Goal: Task Accomplishment & Management: Manage account settings

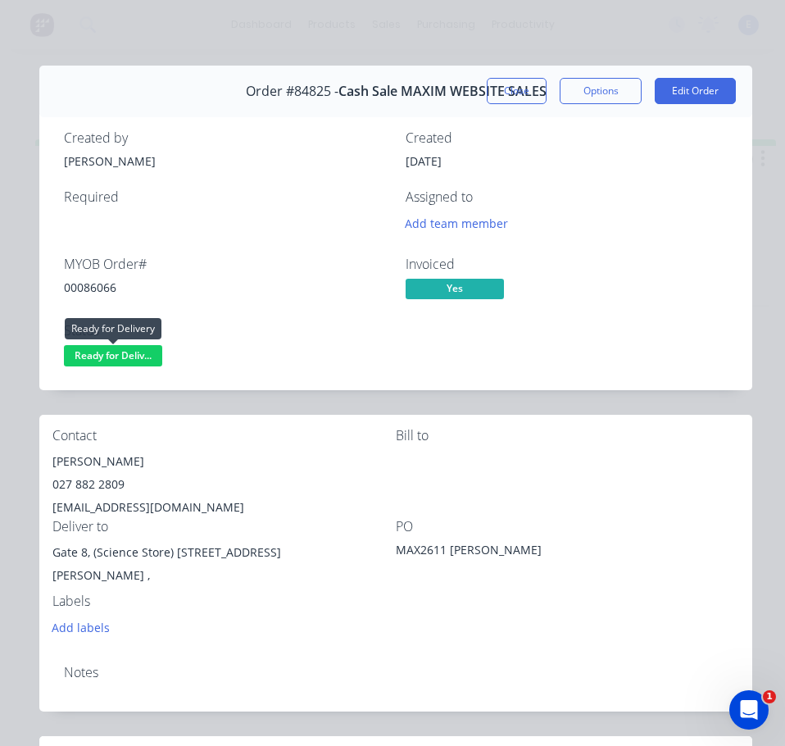
click at [110, 350] on span "Ready for Deliv..." at bounding box center [113, 355] width 98 height 20
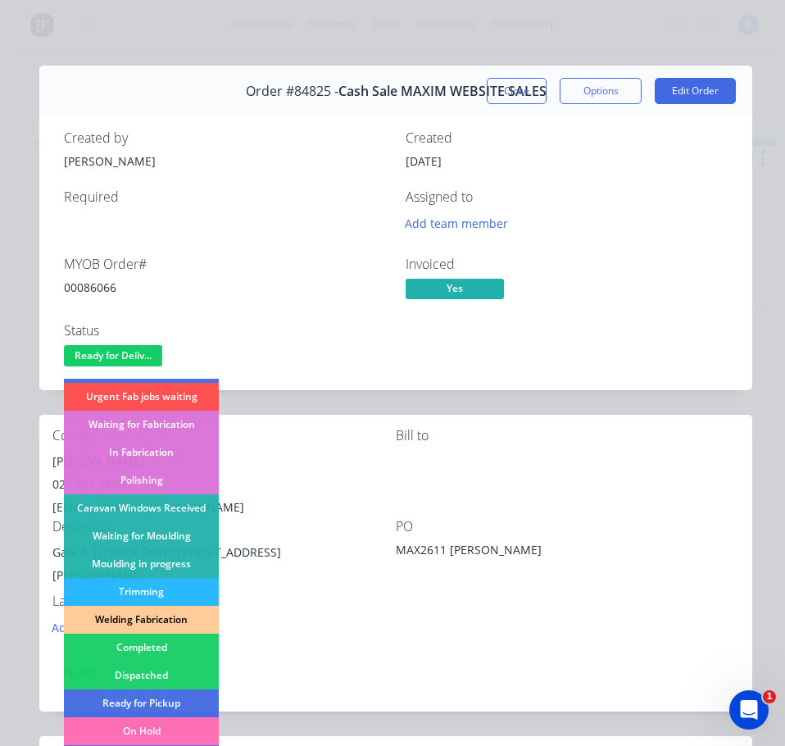
scroll to position [164, 0]
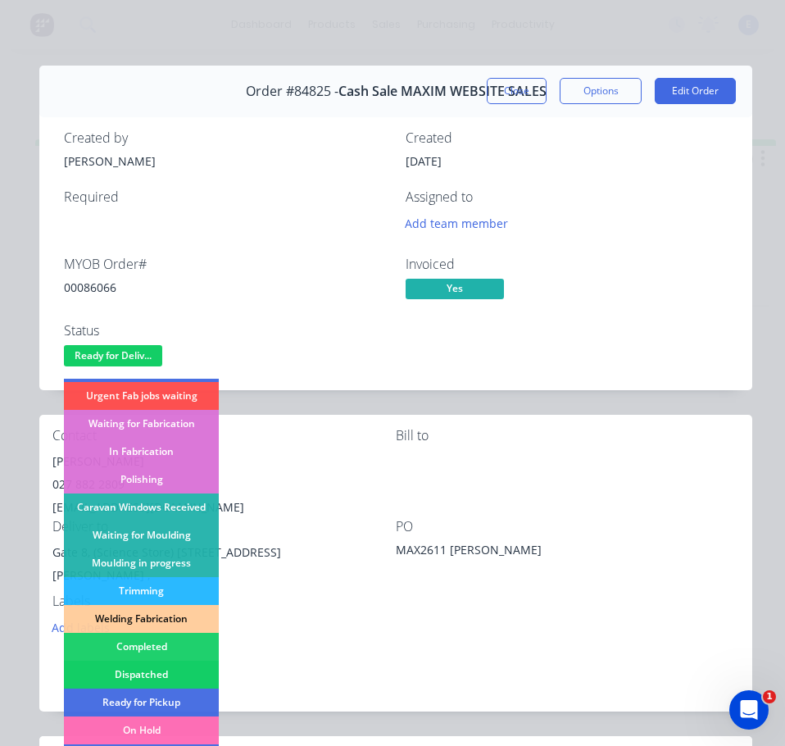
click at [171, 664] on div "Dispatched" at bounding box center [141, 675] width 155 height 28
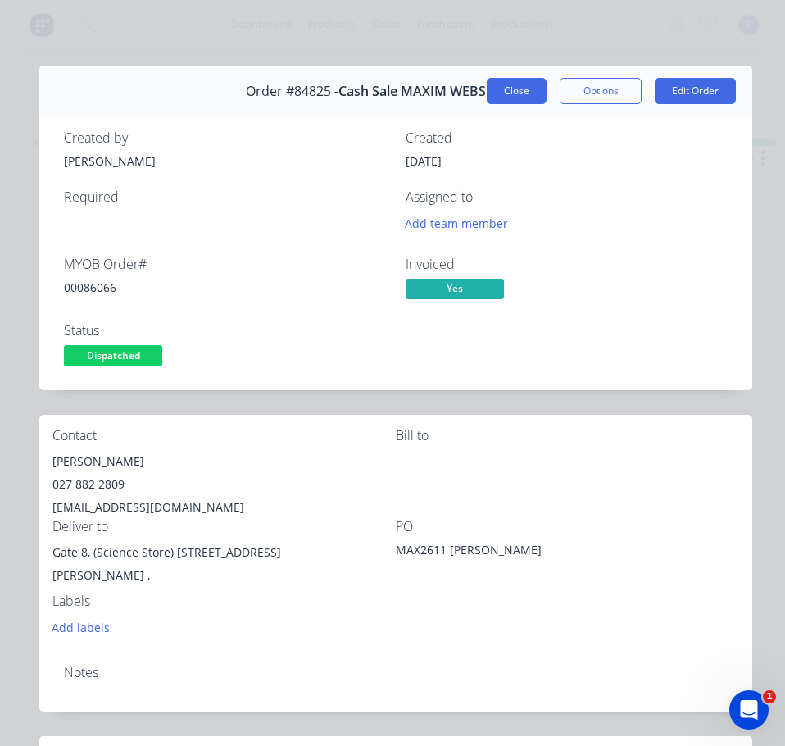
click at [508, 89] on button "Close" at bounding box center [517, 91] width 60 height 26
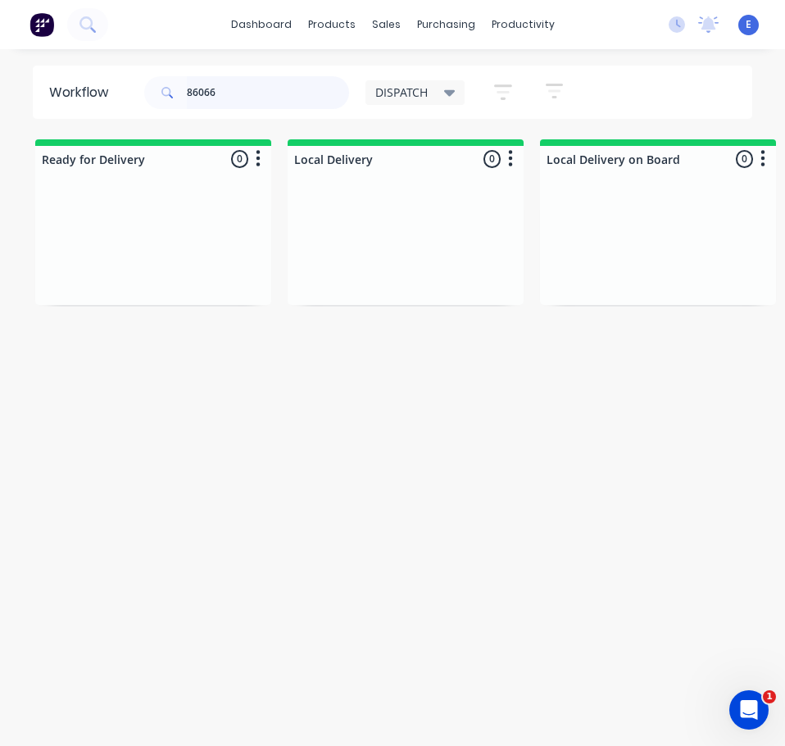
click at [266, 98] on input "86066" at bounding box center [268, 92] width 162 height 33
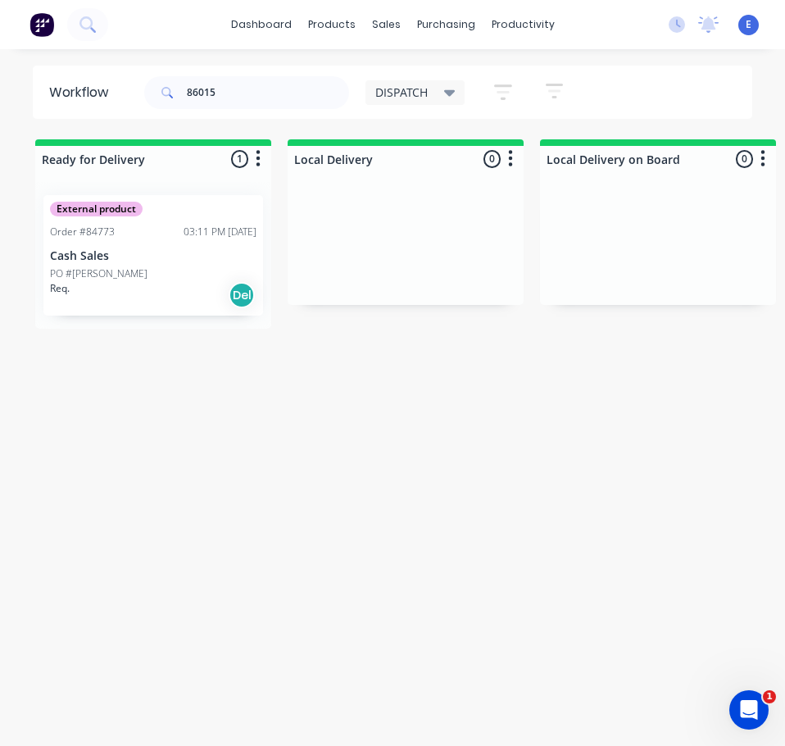
click at [157, 294] on div "Req. Del" at bounding box center [153, 295] width 207 height 28
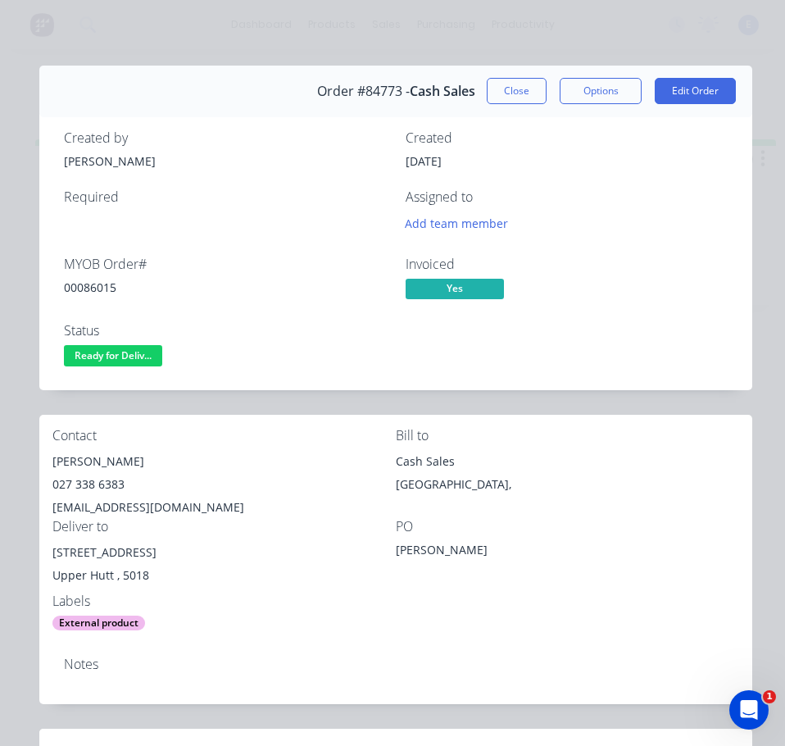
click at [86, 292] on div "00086015" at bounding box center [225, 287] width 322 height 17
click at [88, 292] on div "00086015" at bounding box center [225, 287] width 322 height 17
click at [89, 292] on div "00086015" at bounding box center [225, 287] width 322 height 17
copy div "00086015"
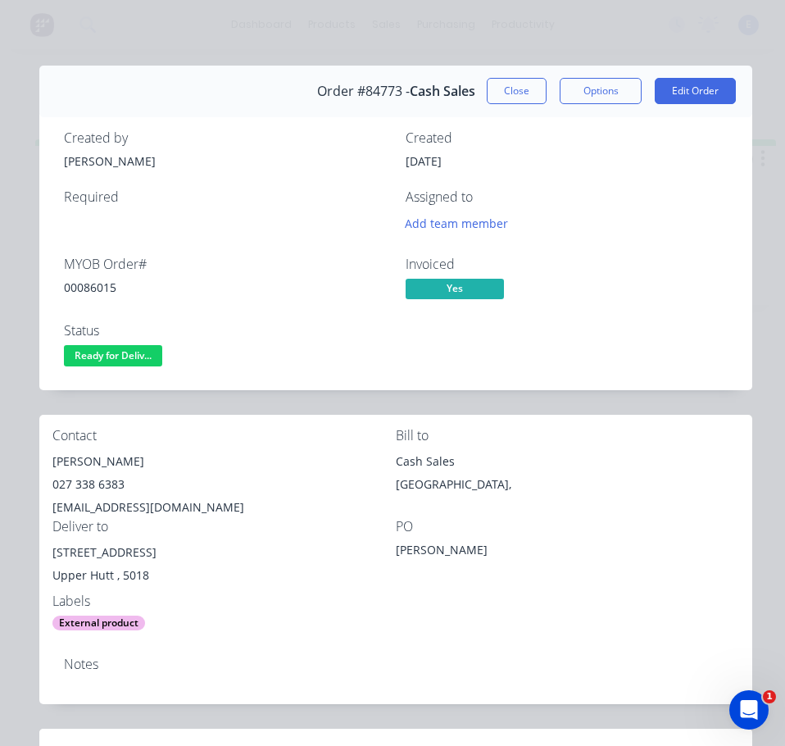
click at [102, 451] on div "[PERSON_NAME]" at bounding box center [224, 461] width 344 height 23
click at [103, 452] on div "[PERSON_NAME]" at bounding box center [224, 461] width 344 height 23
copy div "[PERSON_NAME]"
click at [94, 486] on div "027 338 6383" at bounding box center [224, 484] width 344 height 23
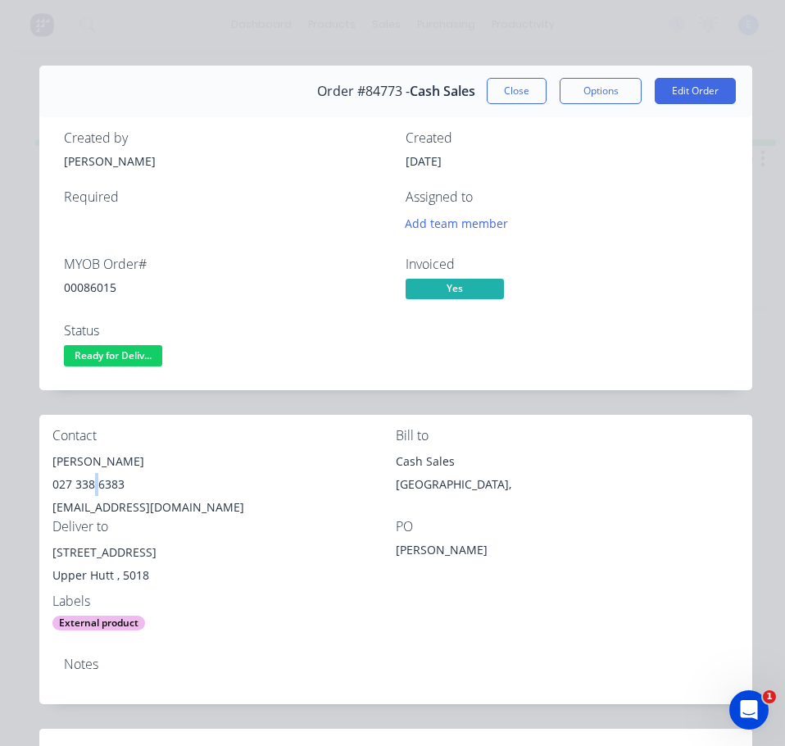
click at [94, 486] on div "027 338 6383" at bounding box center [224, 484] width 344 height 23
copy div "027 338 6383"
click at [116, 505] on div "[EMAIL_ADDRESS][DOMAIN_NAME]" at bounding box center [224, 507] width 344 height 23
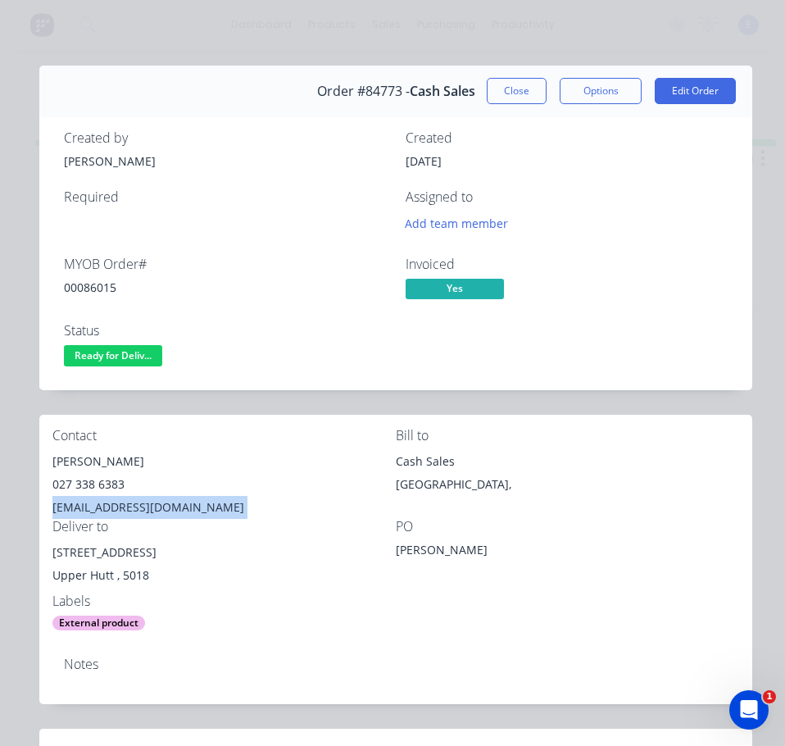
click at [116, 505] on div "[EMAIL_ADDRESS][DOMAIN_NAME]" at bounding box center [224, 507] width 344 height 23
copy div "[EMAIL_ADDRESS][DOMAIN_NAME]"
drag, startPoint x: 181, startPoint y: 552, endPoint x: 86, endPoint y: 558, distance: 95.3
click at [44, 548] on div "Contact [PERSON_NAME] [PHONE_NUMBER] [EMAIL_ADDRESS][DOMAIN_NAME] Bill to Cash …" at bounding box center [395, 530] width 713 height 230
copy div "[STREET_ADDRESS]"
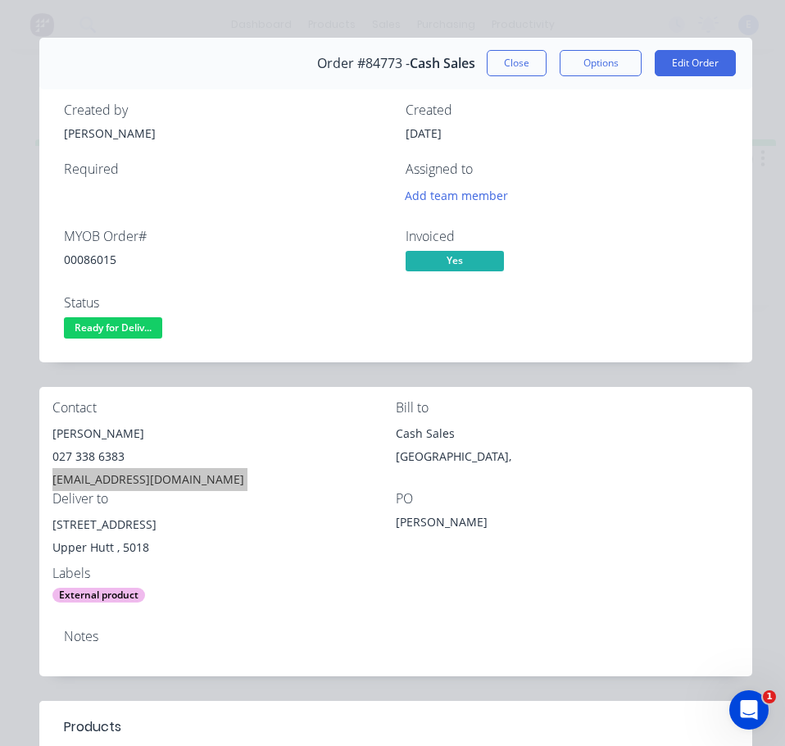
scroll to position [0, 0]
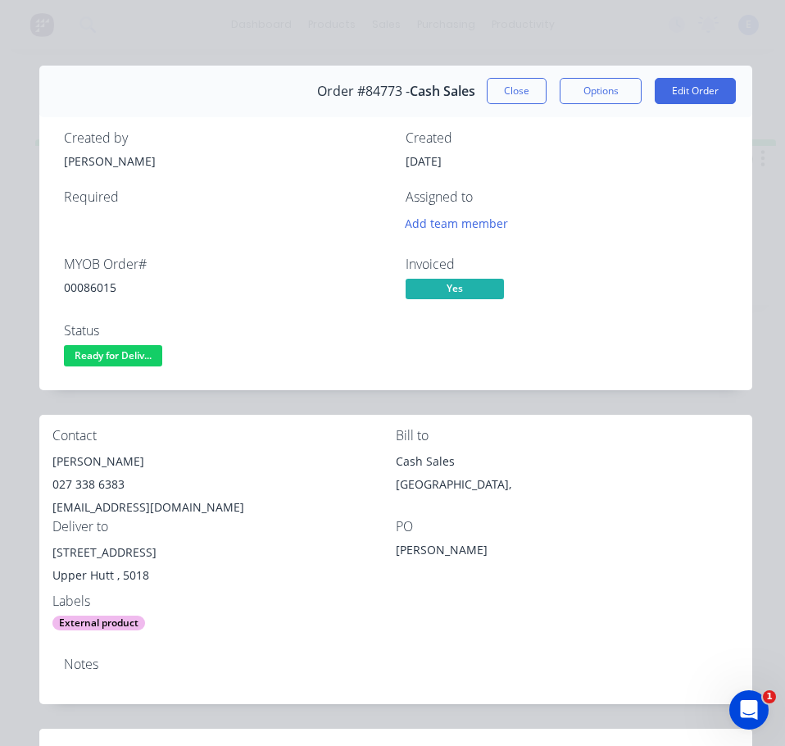
click at [305, 588] on div "[STREET_ADDRESS]" at bounding box center [224, 567] width 344 height 52
drag, startPoint x: 132, startPoint y: 349, endPoint x: 133, endPoint y: 369, distance: 19.7
click at [133, 352] on span "Ready for Deliv..." at bounding box center [113, 355] width 98 height 20
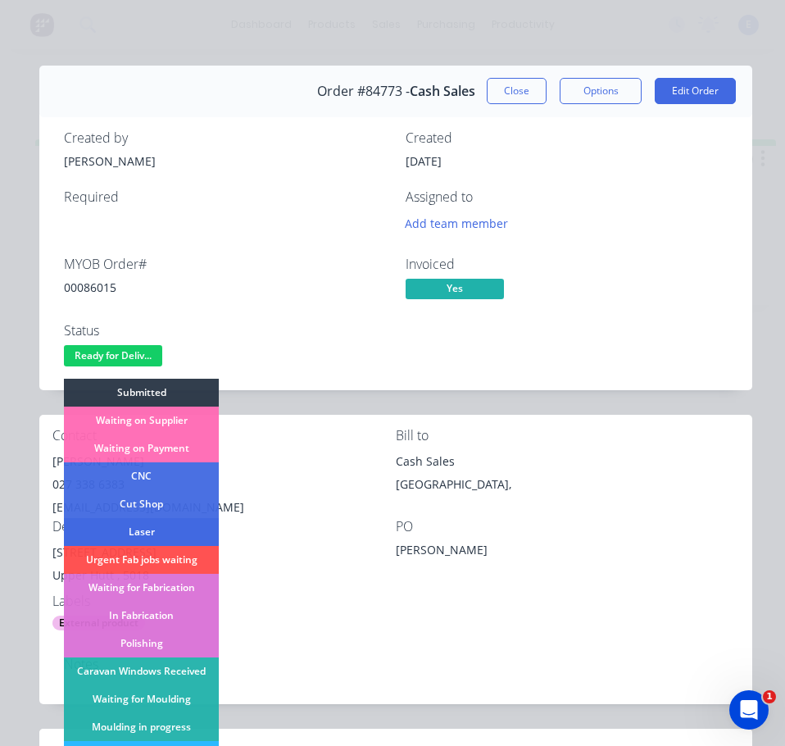
scroll to position [246, 0]
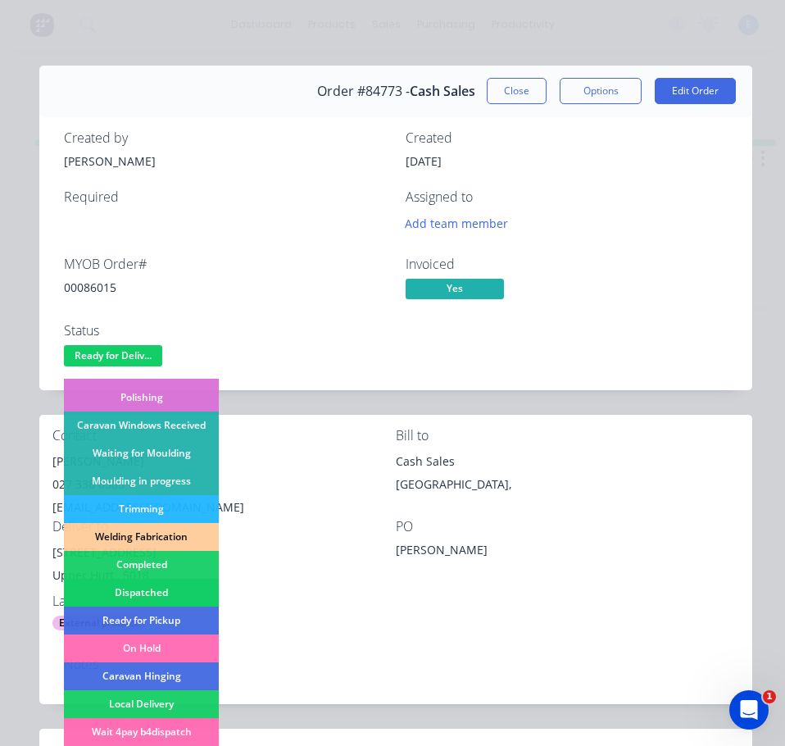
click at [166, 583] on div "Dispatched" at bounding box center [141, 593] width 155 height 28
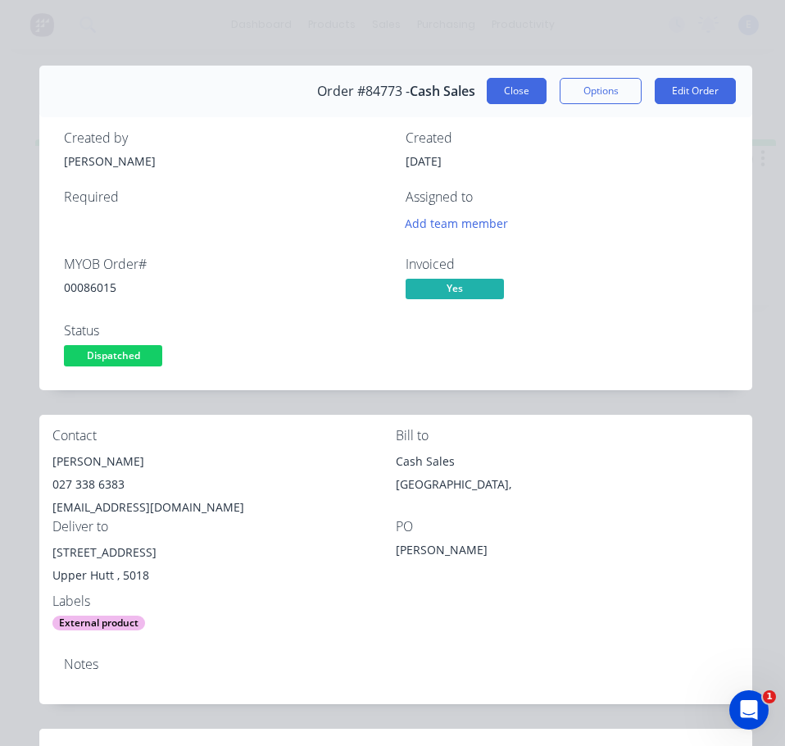
click at [496, 84] on button "Close" at bounding box center [517, 91] width 60 height 26
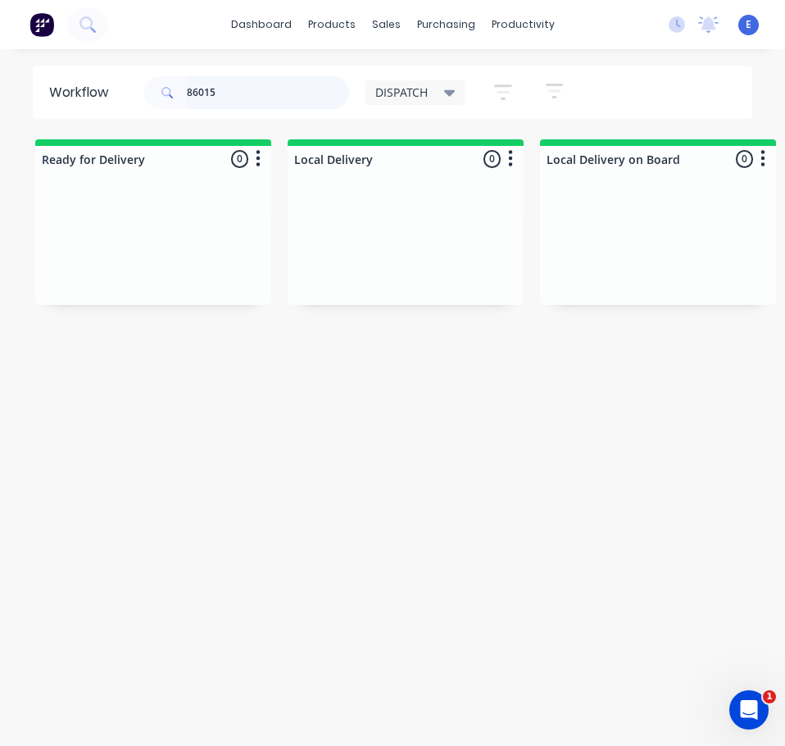
click at [285, 89] on input "86015" at bounding box center [268, 92] width 162 height 33
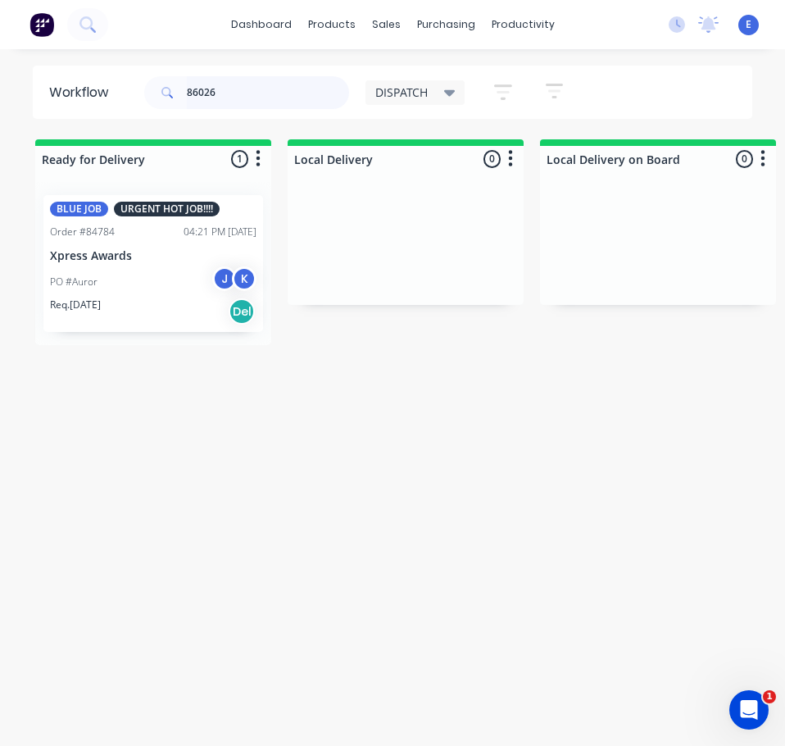
type input "86026"
click at [127, 303] on div "Req. [DATE] Del" at bounding box center [153, 312] width 207 height 28
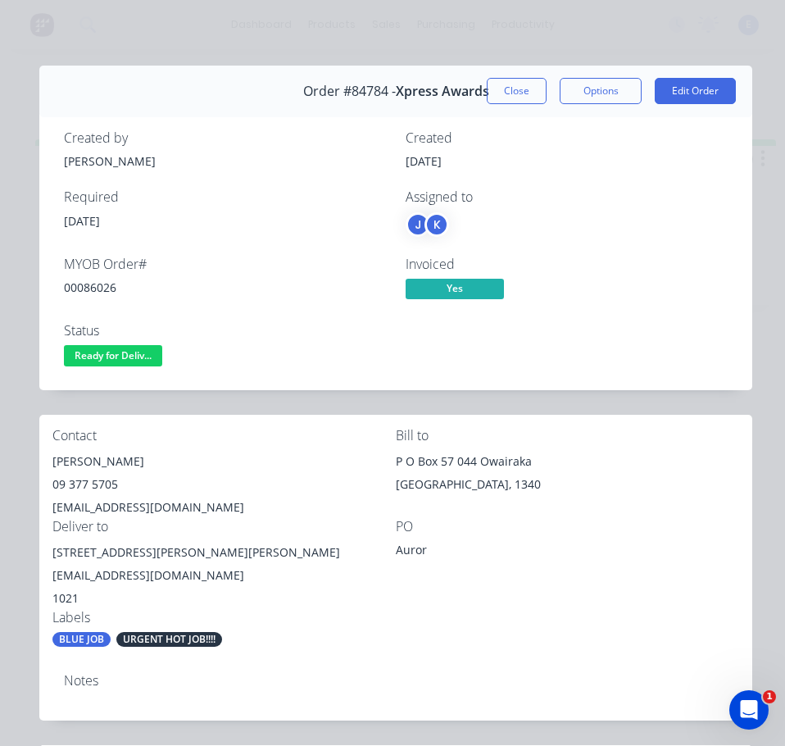
click at [100, 290] on div "00086026" at bounding box center [225, 287] width 322 height 17
click at [98, 289] on div "00086026" at bounding box center [225, 287] width 322 height 17
copy div "00086026"
click at [75, 454] on div "[PERSON_NAME]" at bounding box center [224, 461] width 344 height 23
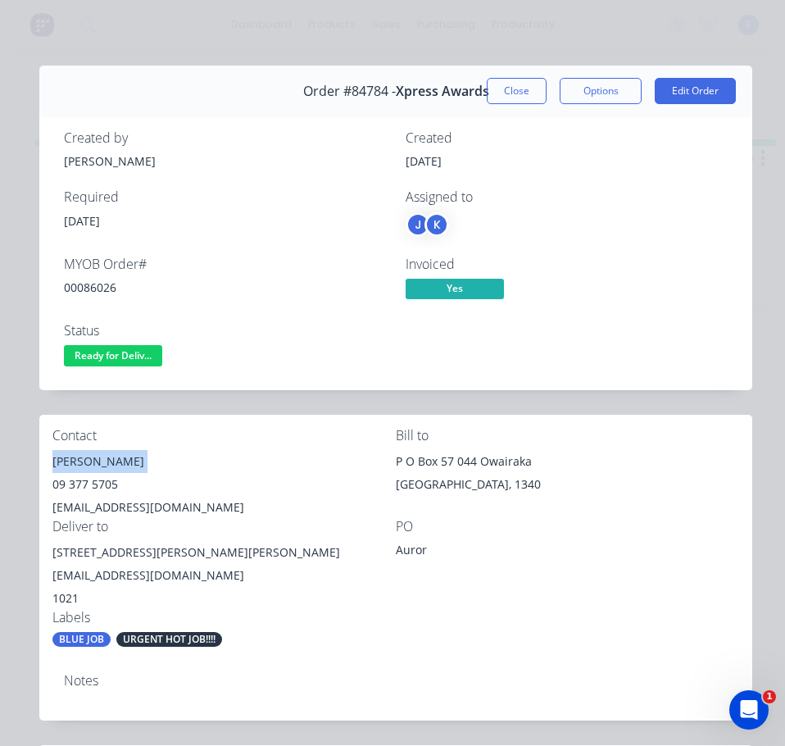
click at [75, 454] on div "[PERSON_NAME]" at bounding box center [224, 461] width 344 height 23
copy div "[PERSON_NAME]"
click at [90, 480] on div "09 377 5705" at bounding box center [224, 484] width 344 height 23
click at [91, 480] on div "09 377 5705" at bounding box center [224, 484] width 344 height 23
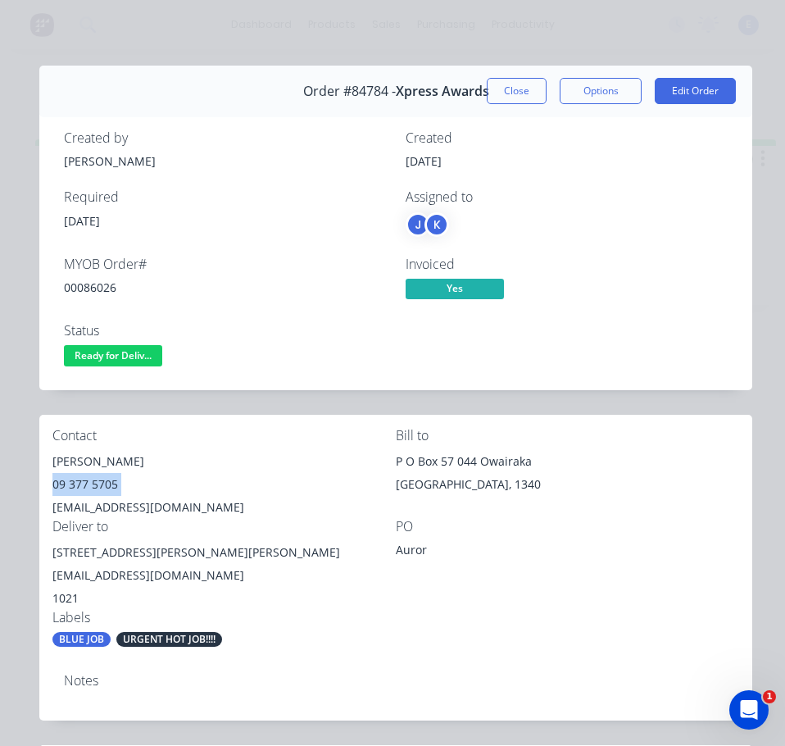
copy div "09 377 5705"
click at [151, 502] on div "[EMAIL_ADDRESS][DOMAIN_NAME]" at bounding box center [224, 507] width 344 height 23
copy div "[EMAIL_ADDRESS][DOMAIN_NAME]"
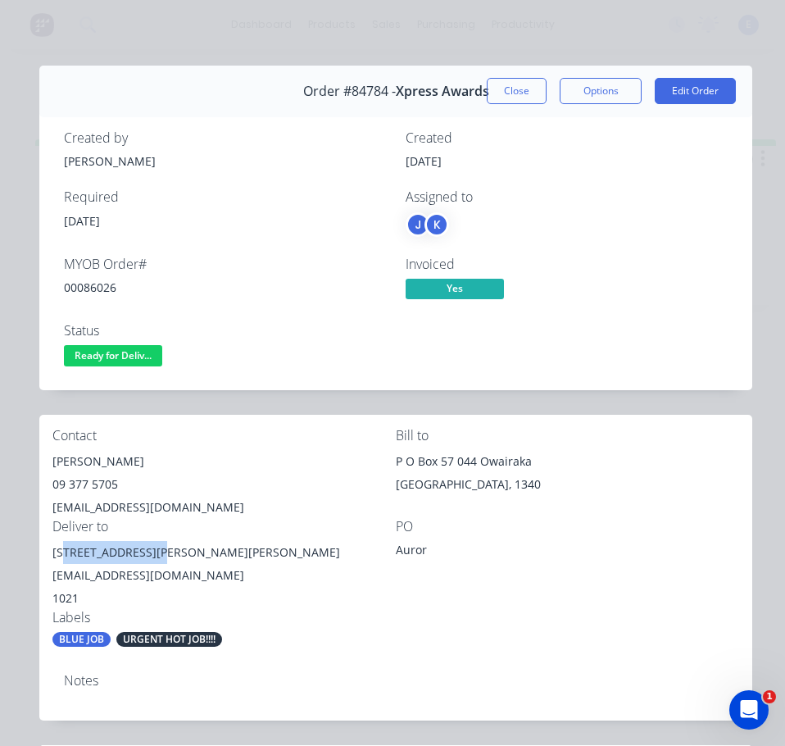
drag, startPoint x: 156, startPoint y: 553, endPoint x: 66, endPoint y: 546, distance: 89.6
click at [66, 546] on div "[STREET_ADDRESS][PERSON_NAME][PERSON_NAME] [EMAIL_ADDRESS][DOMAIN_NAME]" at bounding box center [224, 564] width 344 height 46
click at [158, 553] on div "[STREET_ADDRESS][PERSON_NAME][PERSON_NAME] [EMAIL_ADDRESS][DOMAIN_NAME]" at bounding box center [224, 564] width 344 height 46
drag, startPoint x: 158, startPoint y: 553, endPoint x: 70, endPoint y: 553, distance: 88.5
click at [55, 553] on div "[STREET_ADDRESS][PERSON_NAME][PERSON_NAME] [EMAIL_ADDRESS][DOMAIN_NAME]" at bounding box center [224, 564] width 344 height 46
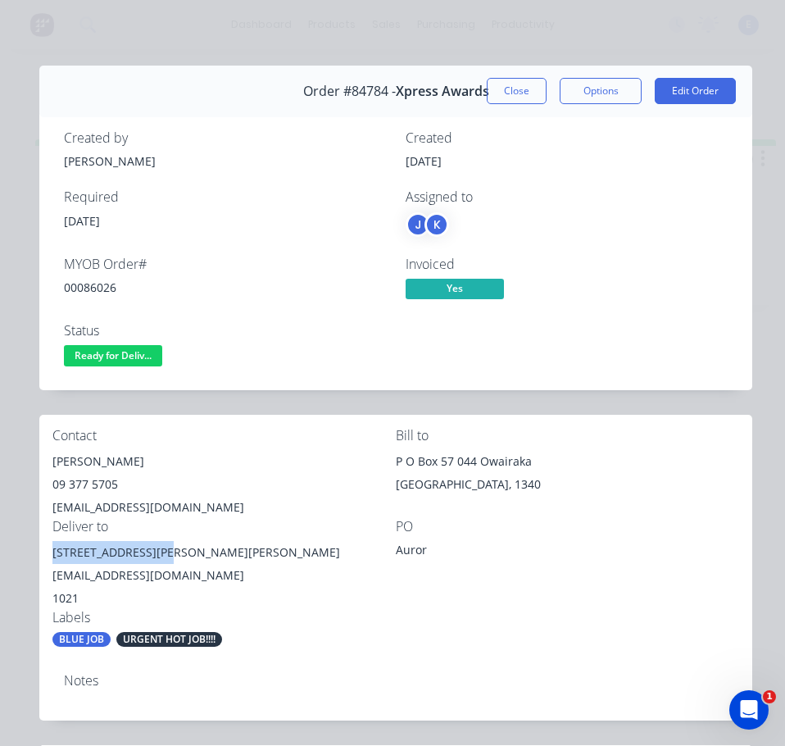
copy div "[STREET_ADDRESS][PERSON_NAME]"
